Goal: Find specific page/section: Find specific page/section

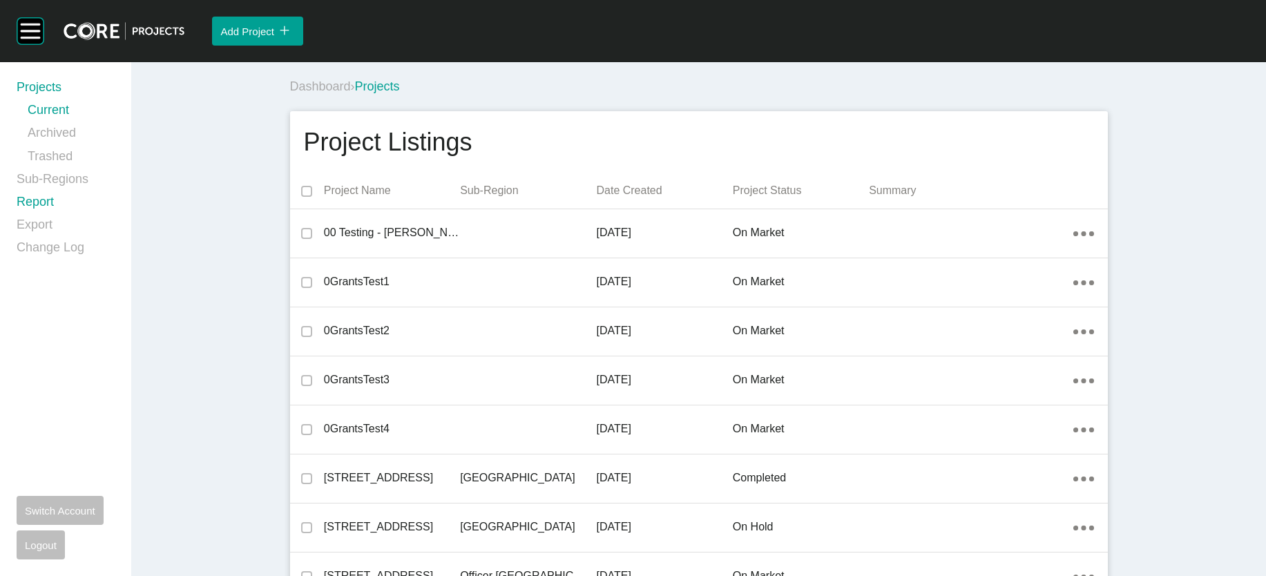
click at [73, 216] on link "Report" at bounding box center [66, 204] width 98 height 23
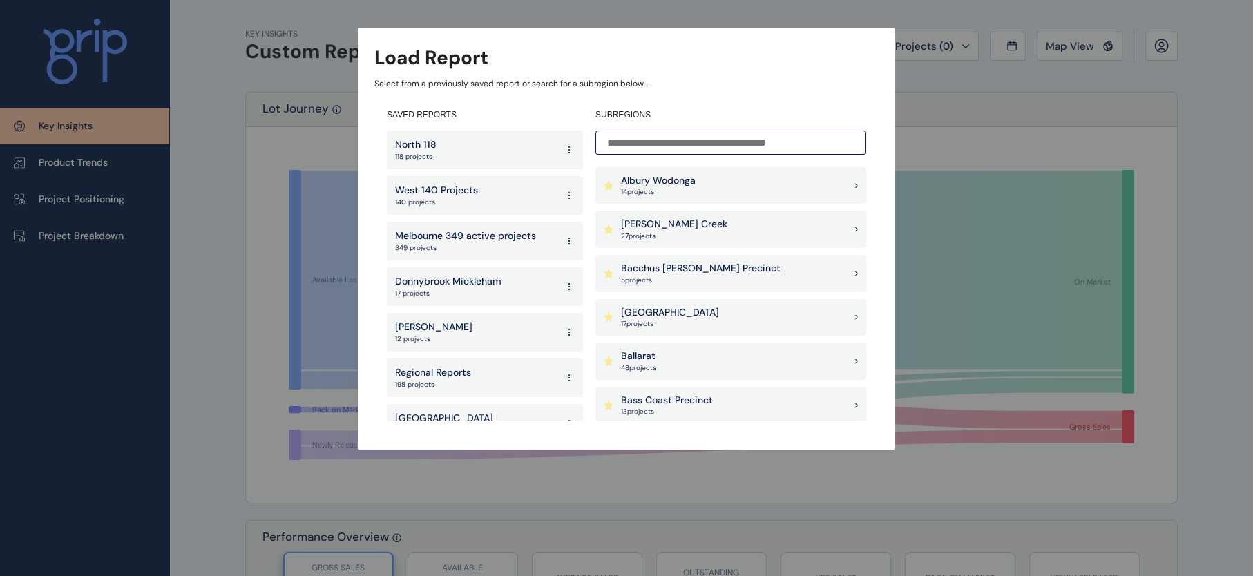
click at [702, 142] on input at bounding box center [730, 143] width 271 height 24
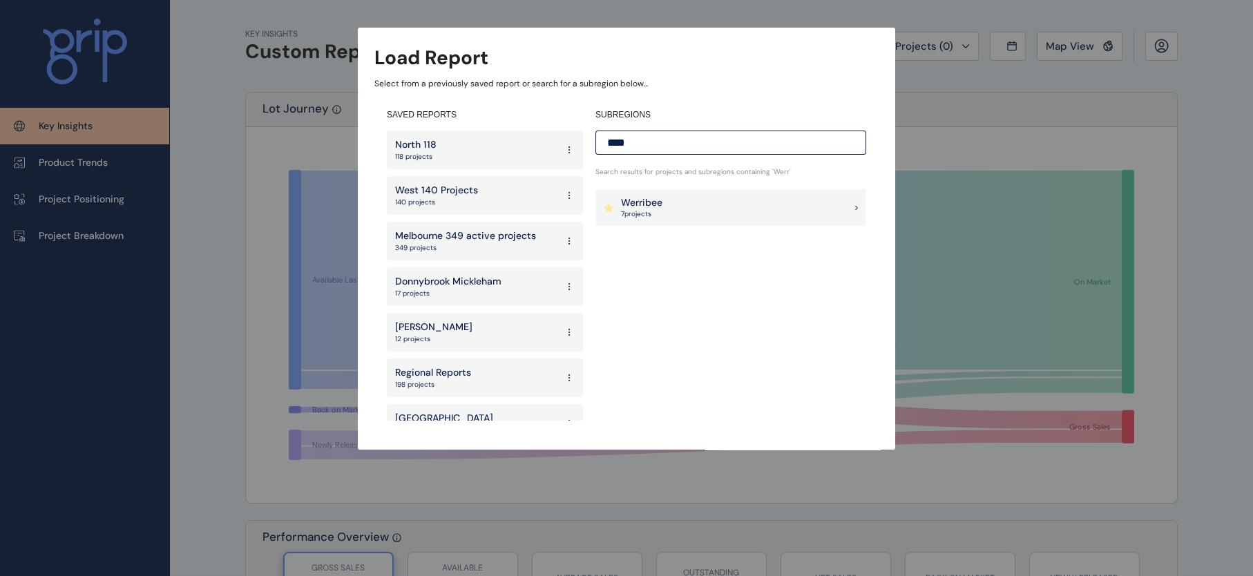
type input "****"
click at [631, 211] on p "7 project s" at bounding box center [641, 214] width 41 height 10
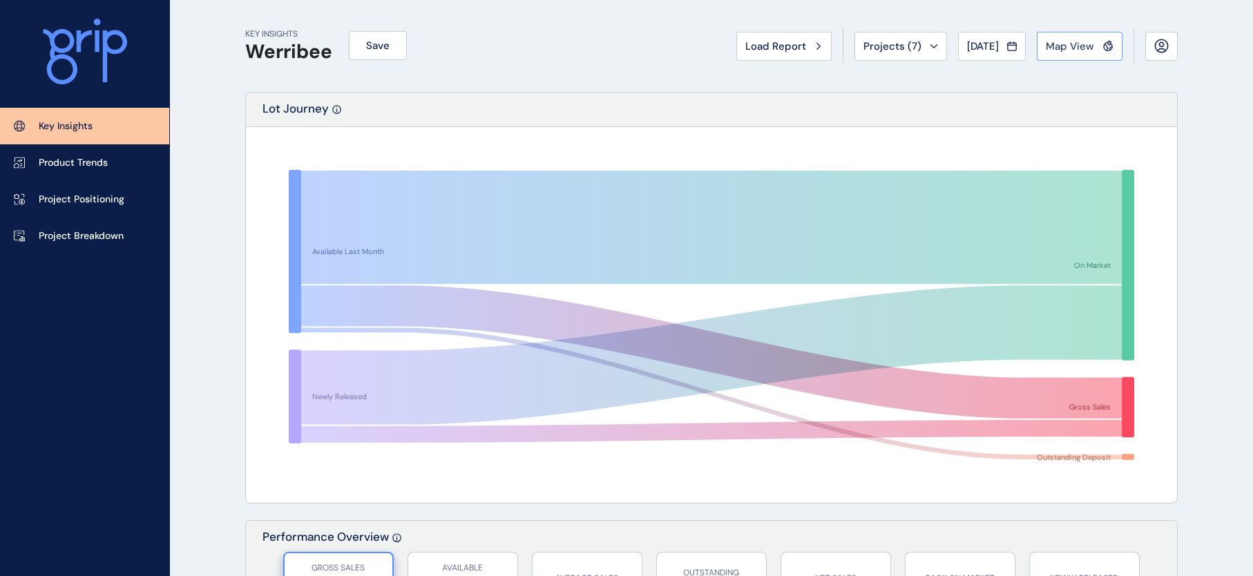
click at [1052, 41] on span "Map View" at bounding box center [1070, 46] width 48 height 14
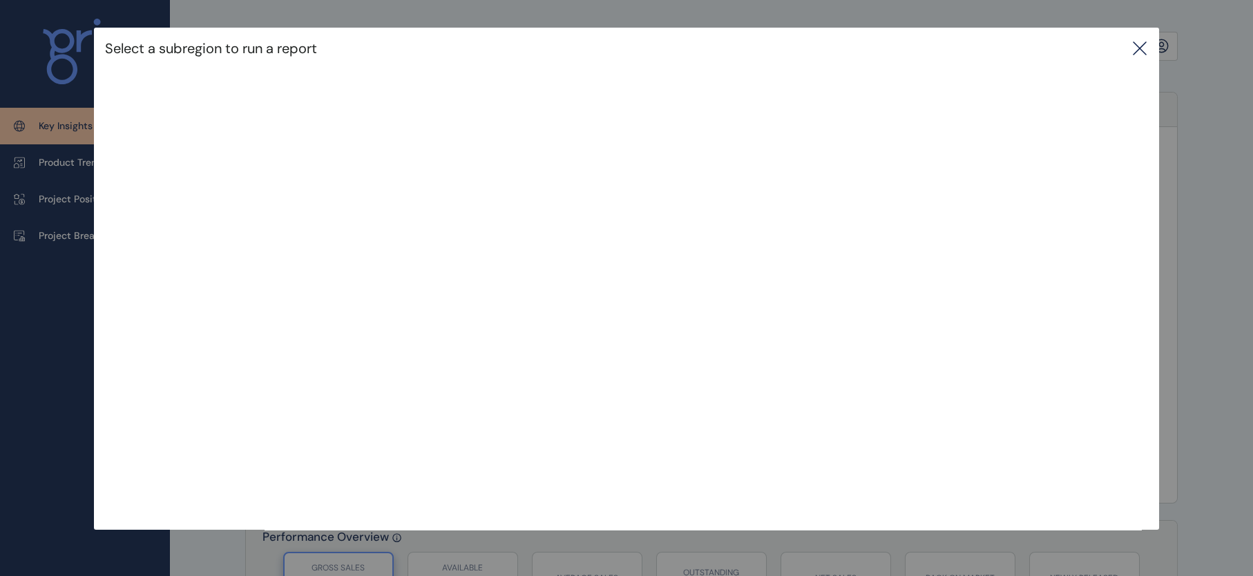
click at [1141, 49] on icon at bounding box center [1139, 48] width 12 height 12
